Goal: Check status: Check status

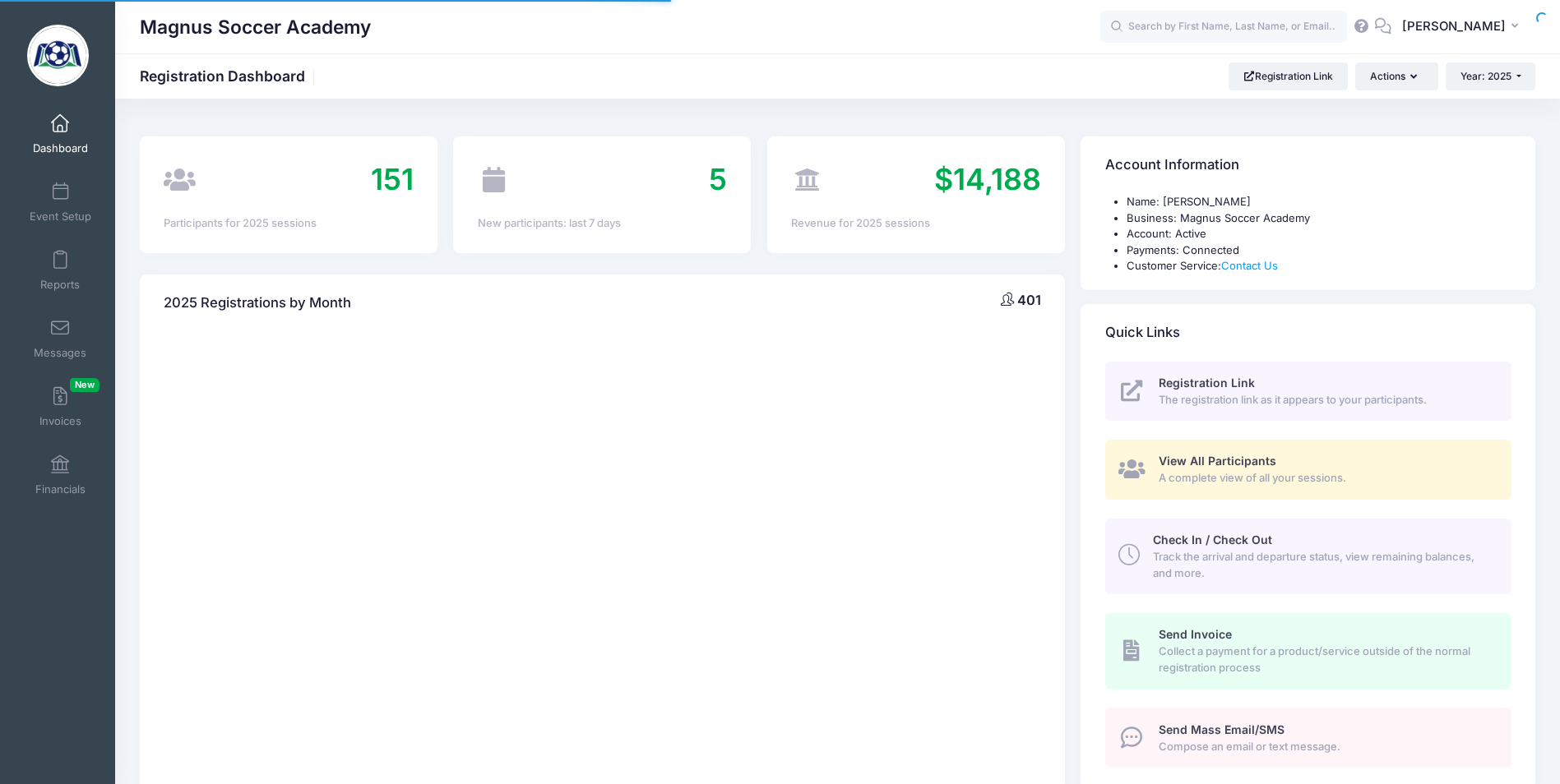
select select
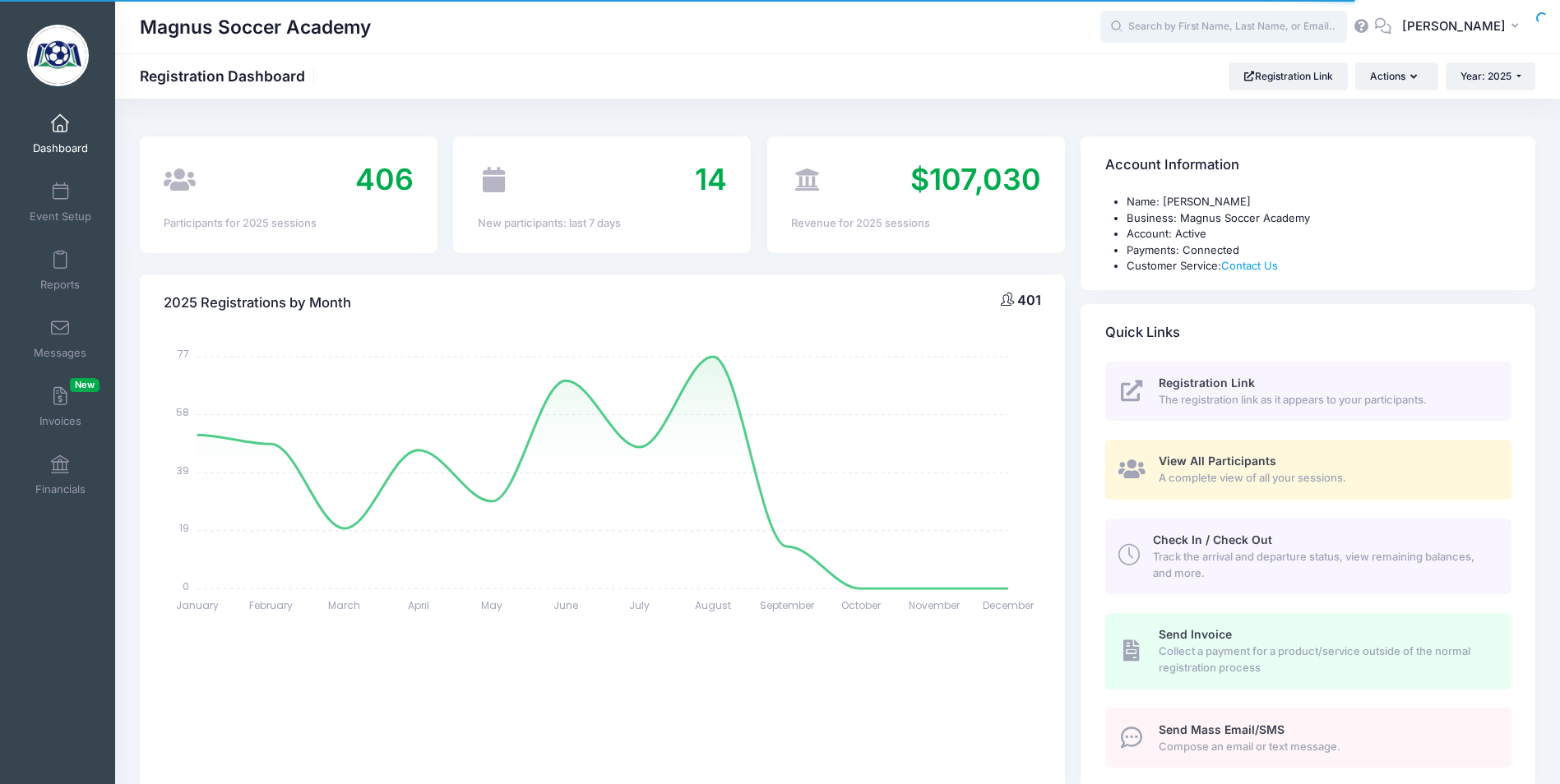
click at [1153, 22] on input "text" at bounding box center [1223, 27] width 247 height 32
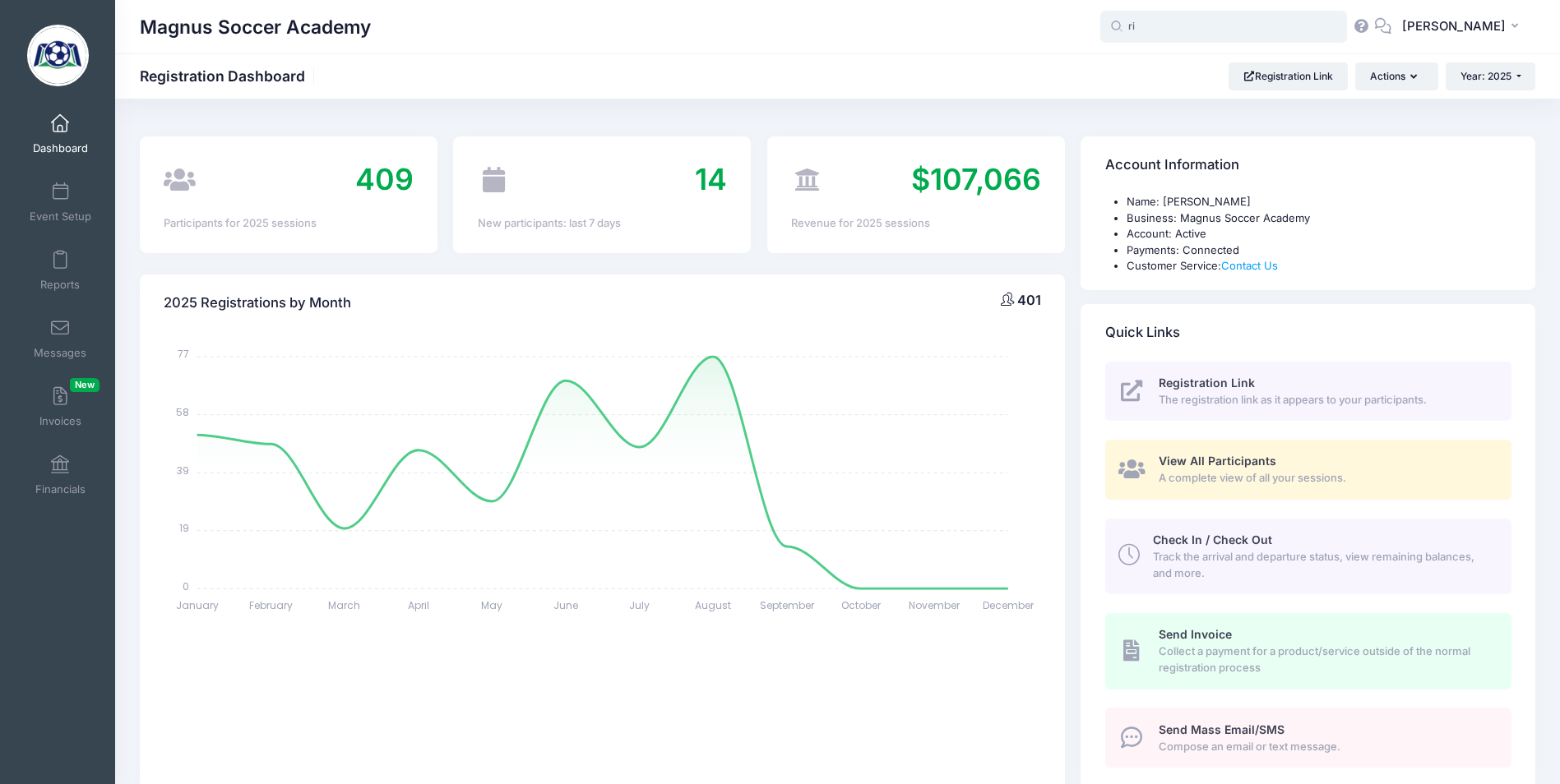
type input "r"
